Goal: Check status

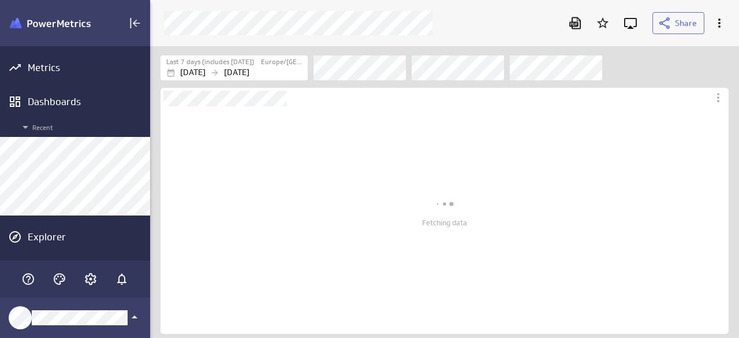
scroll to position [310, 606]
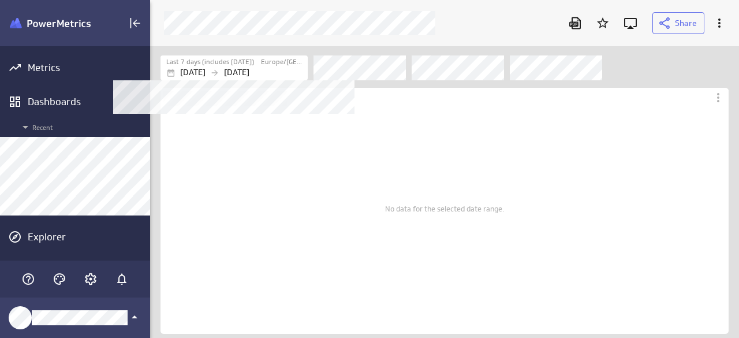
click at [249, 68] on p "[DATE]" at bounding box center [236, 72] width 25 height 12
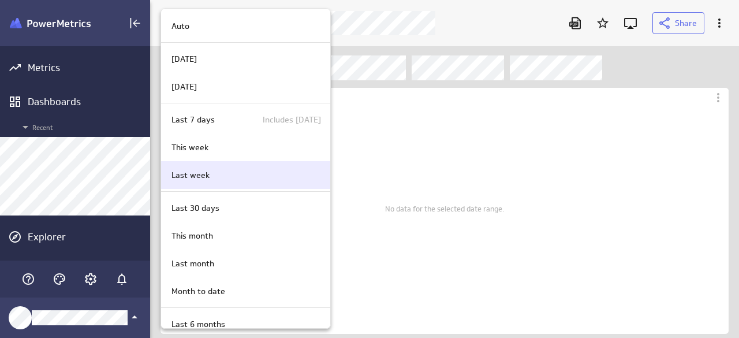
click at [213, 172] on div "Last week" at bounding box center [244, 175] width 154 height 12
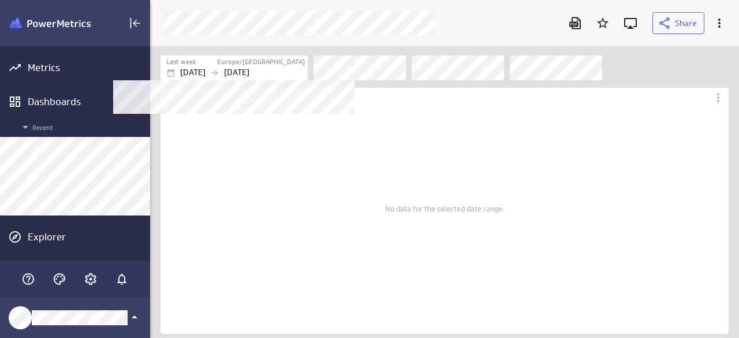
click at [249, 69] on p "[DATE]" at bounding box center [236, 72] width 25 height 12
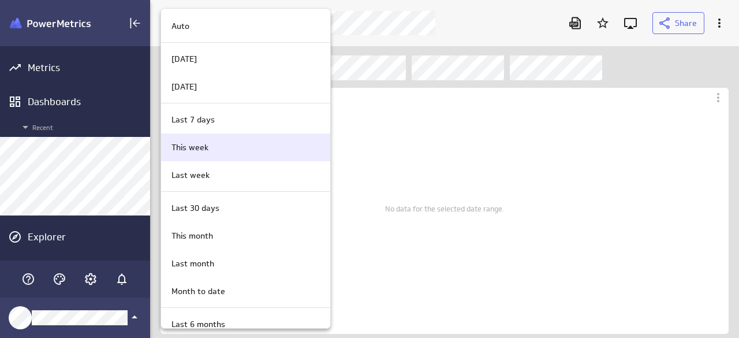
drag, startPoint x: 236, startPoint y: 122, endPoint x: 241, endPoint y: 114, distance: 9.9
click at [236, 122] on div "Last 7 days Includes [DATE]" at bounding box center [244, 120] width 154 height 12
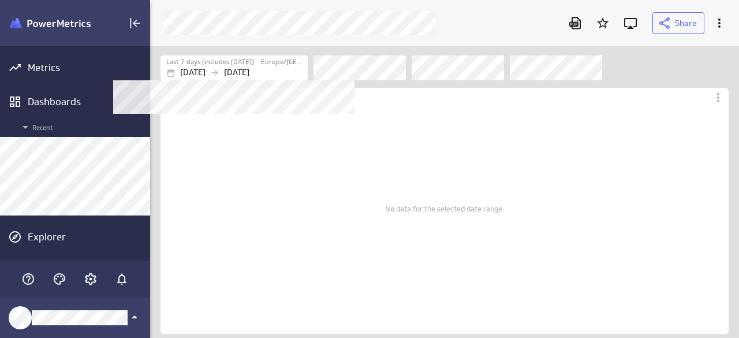
click at [260, 65] on div "Europe/[GEOGRAPHIC_DATA]" at bounding box center [282, 62] width 45 height 10
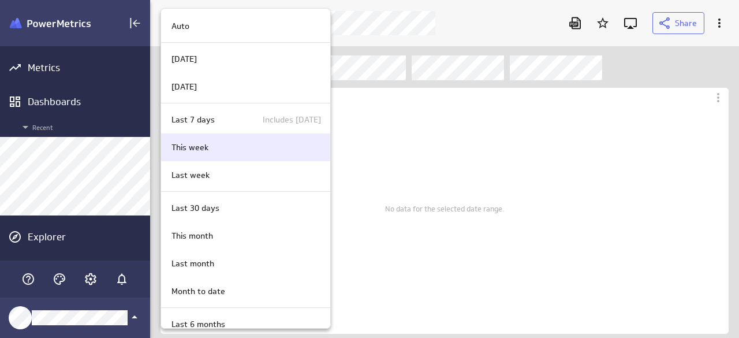
click at [246, 152] on div "This week" at bounding box center [244, 147] width 154 height 12
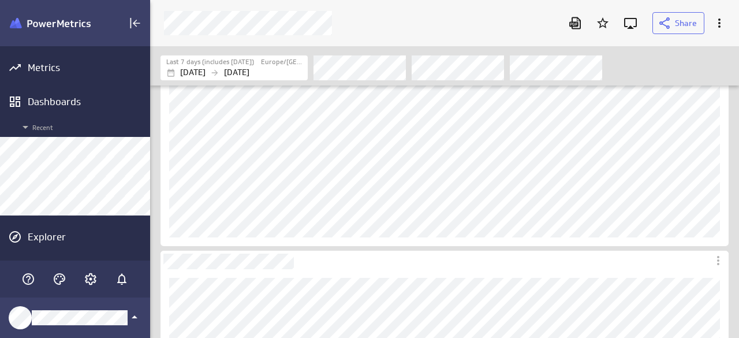
scroll to position [577, 0]
